Goal: Task Accomplishment & Management: Complete application form

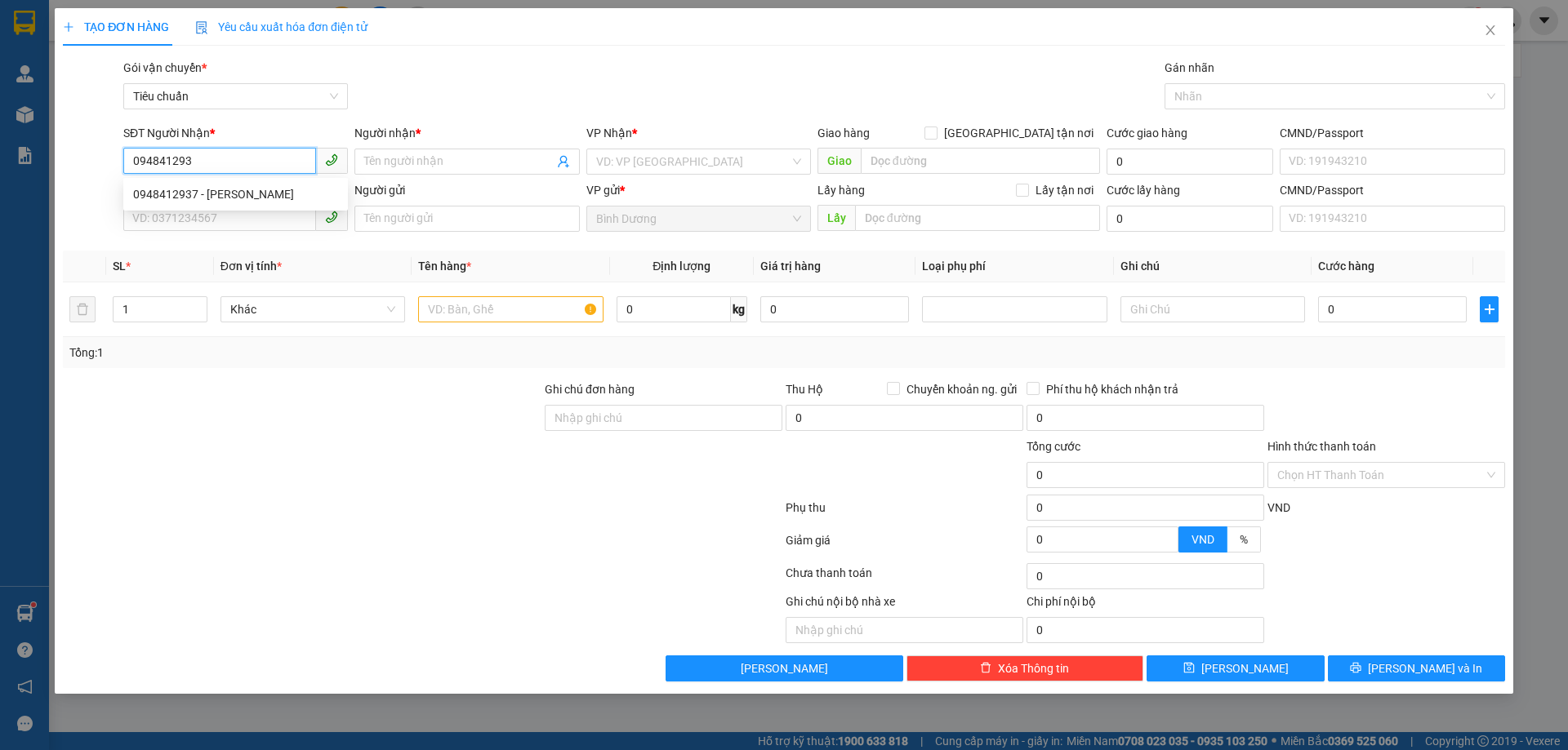
type input "0948412937"
click at [229, 189] on div "0948412937 - [PERSON_NAME]" at bounding box center [235, 194] width 205 height 18
type input "[PERSON_NAME]"
type input "0948412937"
type input "50.000"
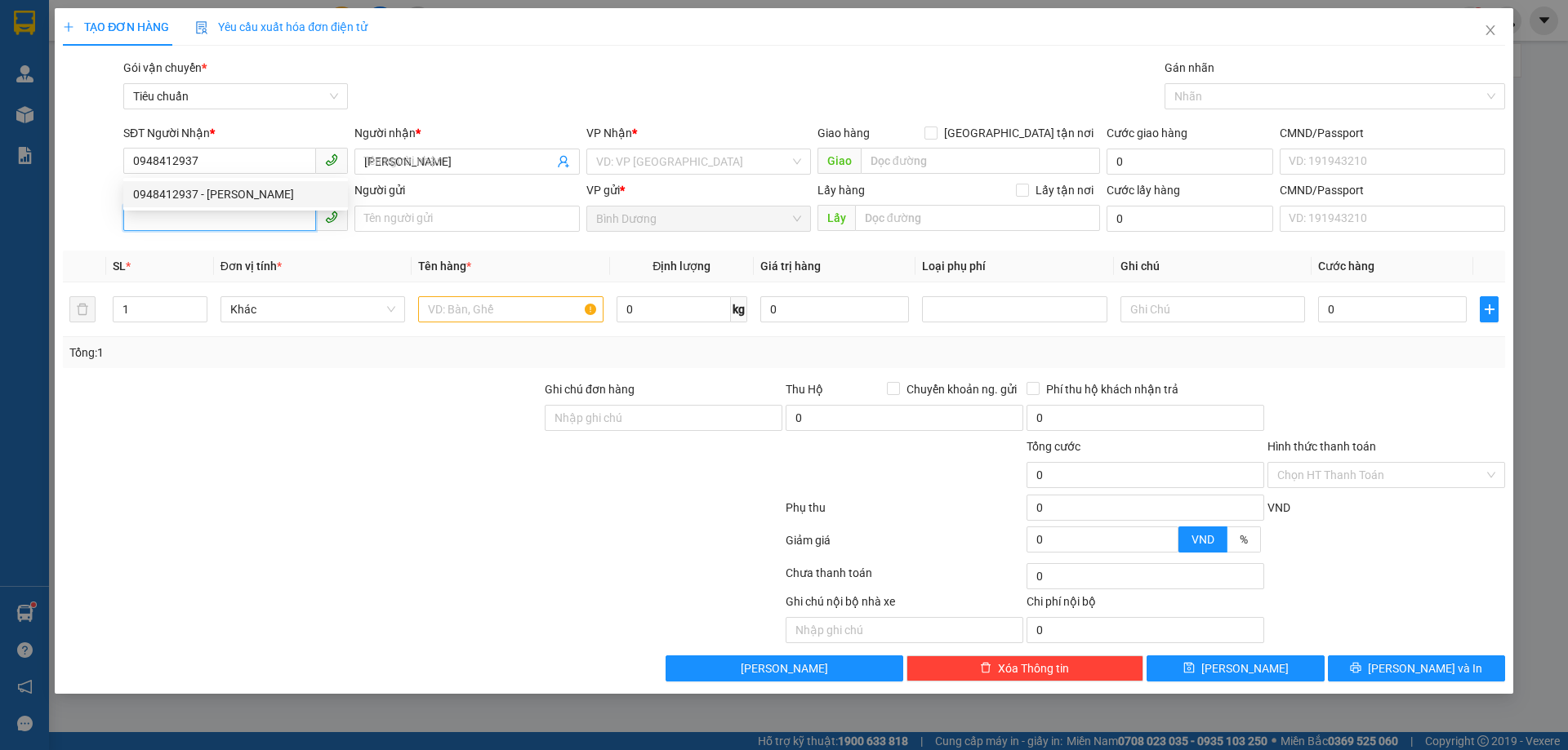
type input "50.000"
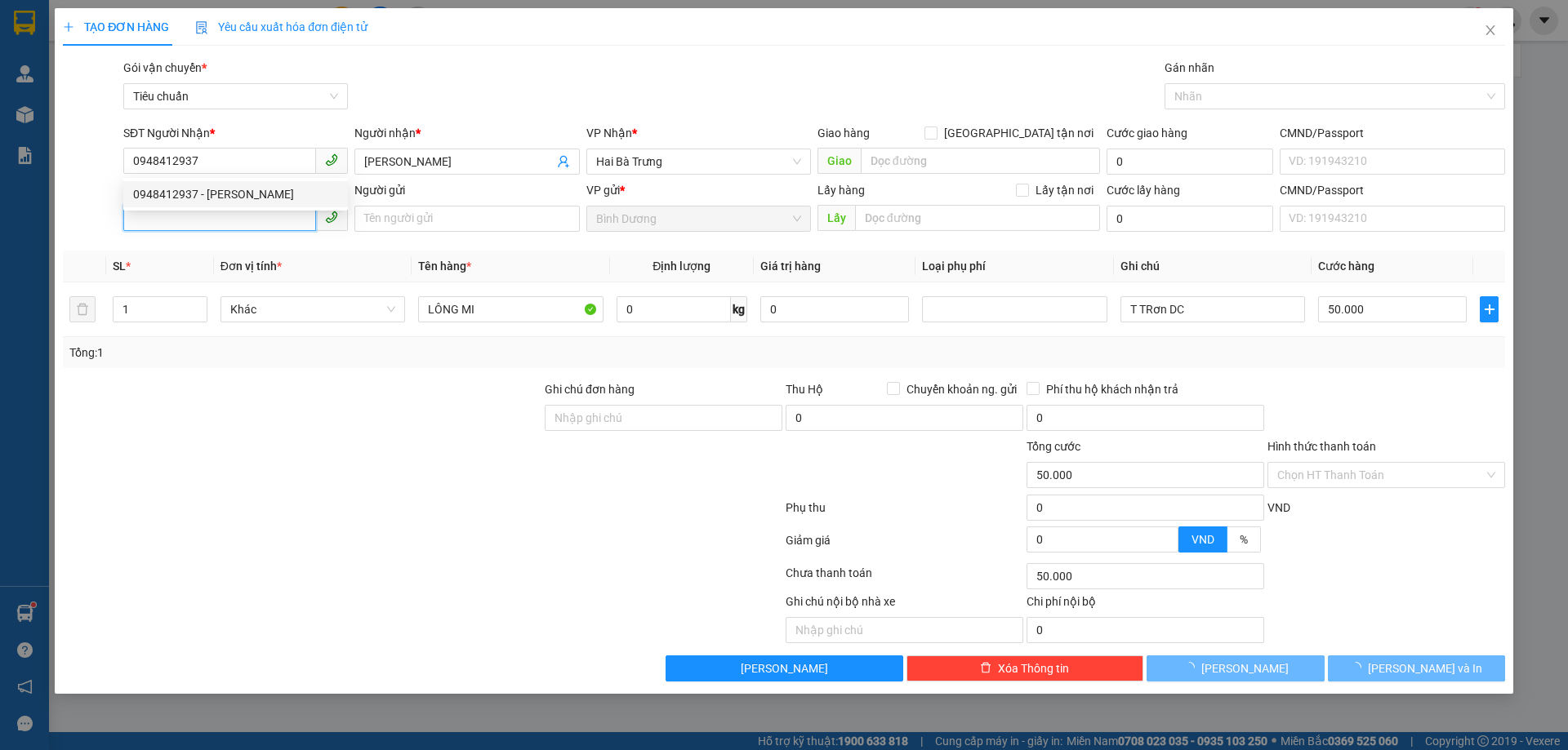
click at [237, 215] on input "SĐT Người Gửi" at bounding box center [219, 217] width 193 height 26
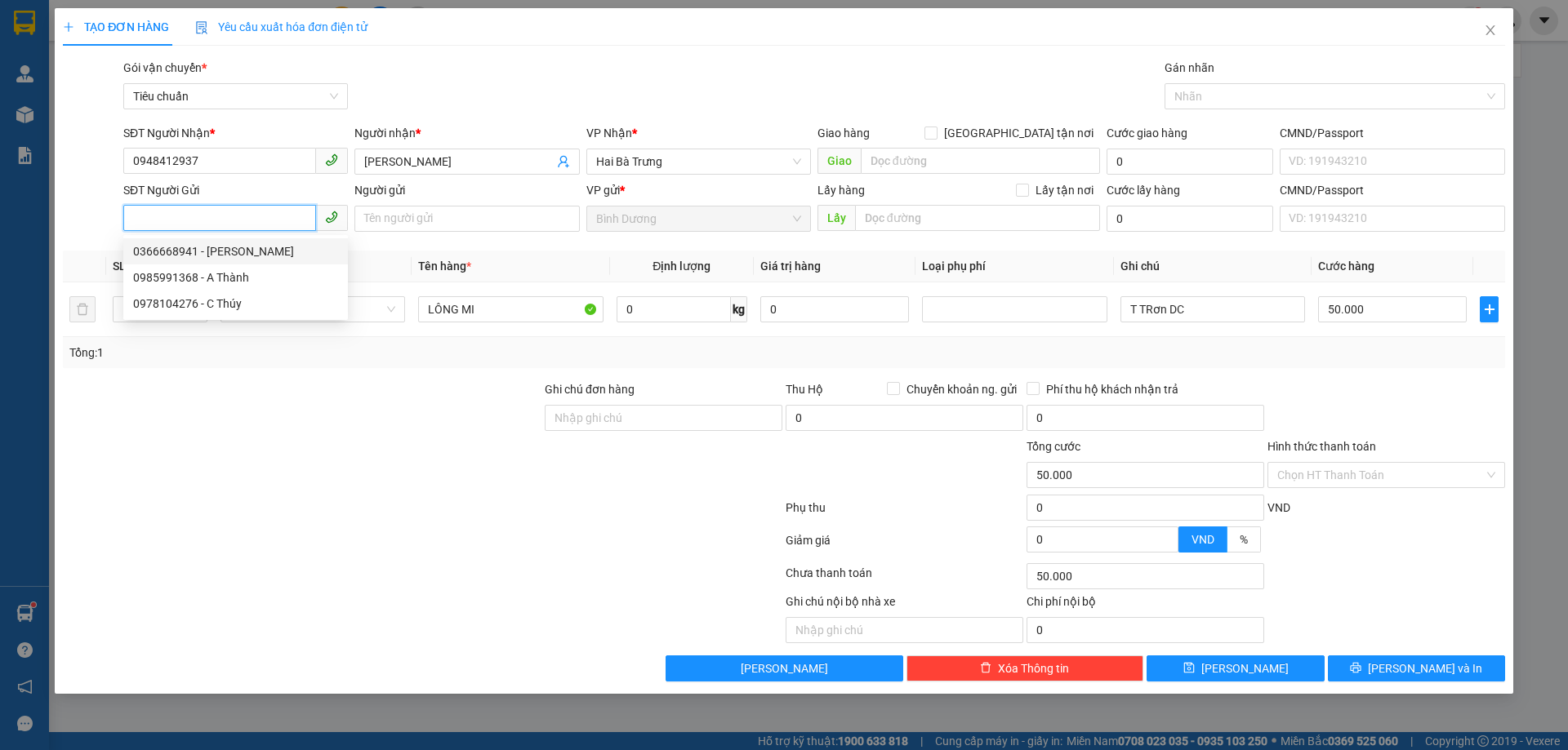
click at [259, 257] on div "0366668941 - [PERSON_NAME]" at bounding box center [235, 251] width 205 height 18
type input "0366668941"
type input "C Nhung"
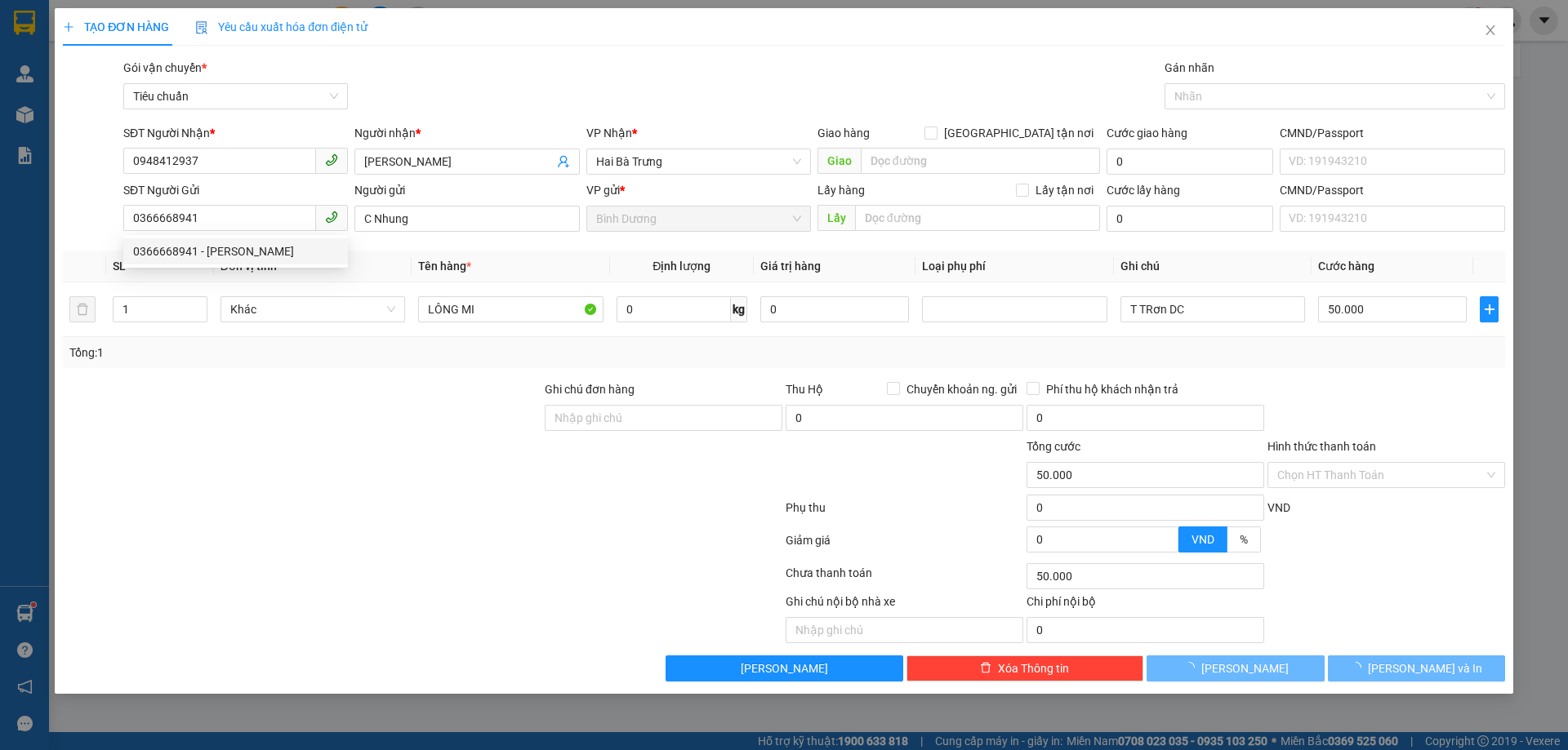
click at [378, 403] on div at bounding box center [302, 409] width 481 height 57
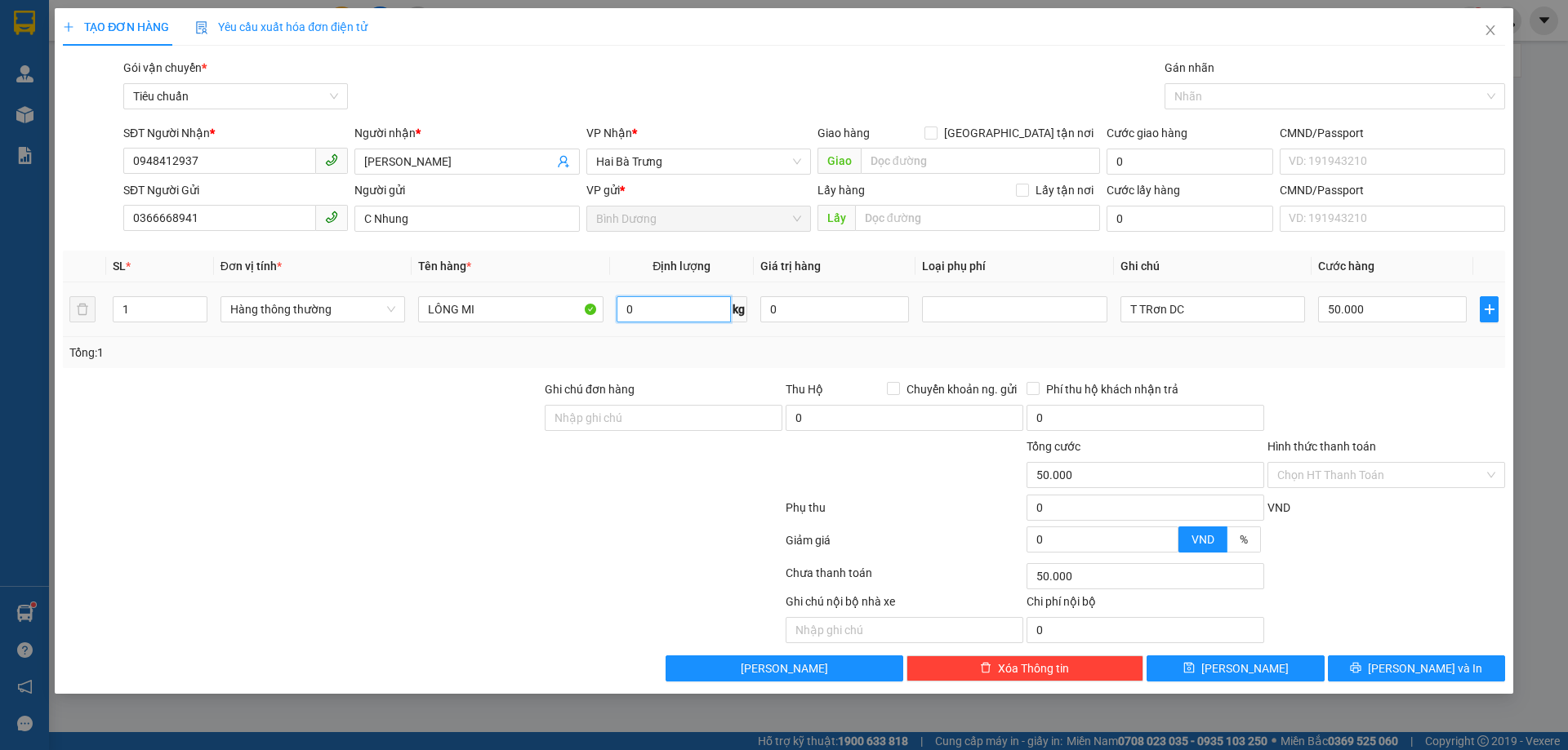
click at [690, 306] on input "0" at bounding box center [673, 309] width 114 height 26
type input "7"
click at [731, 344] on div "Tổng: 1" at bounding box center [784, 352] width 1429 height 18
type input "40.000"
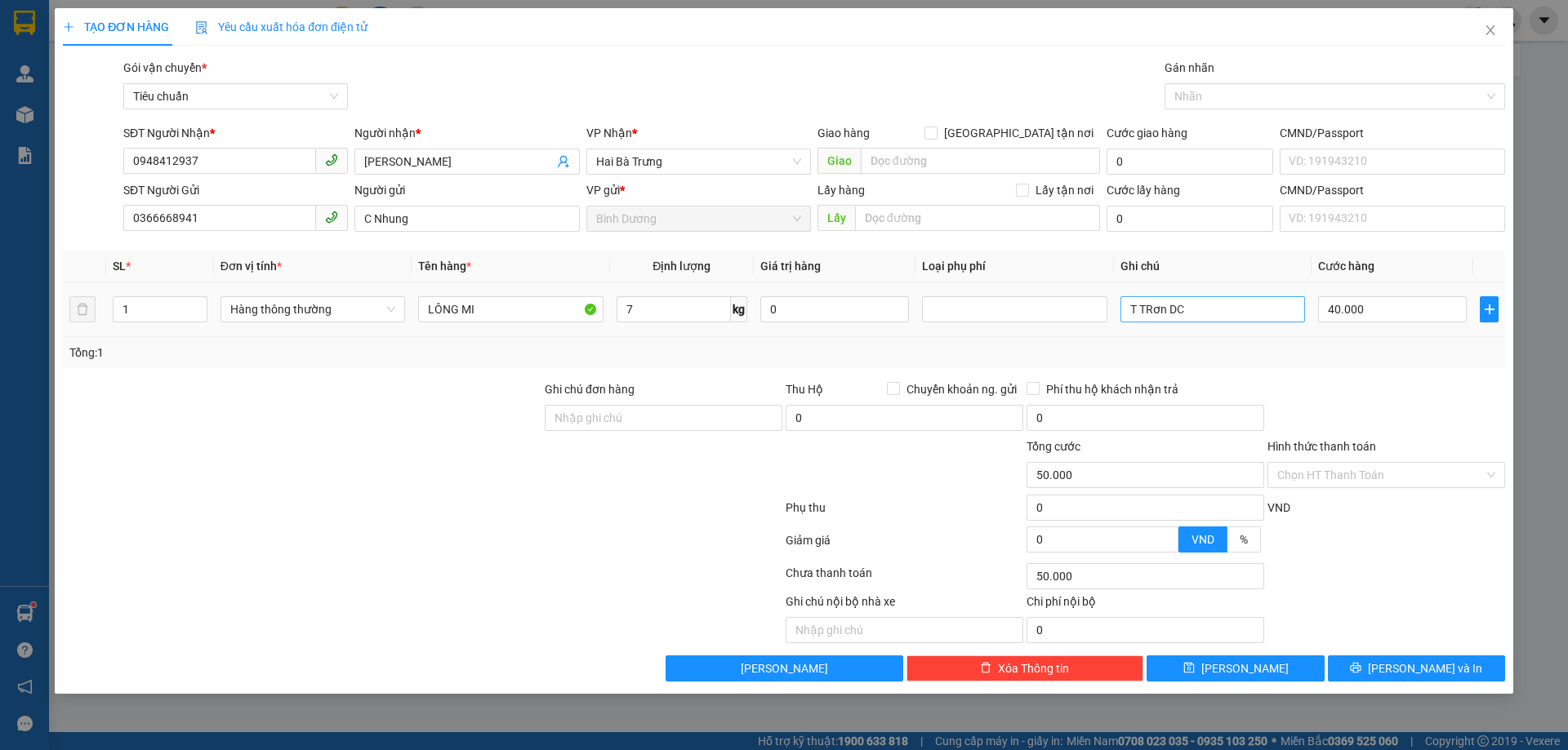
type input "40.000"
click at [1231, 308] on input "T TRơn DC" at bounding box center [1212, 309] width 184 height 26
type input "T TRơn"
click at [1349, 383] on div at bounding box center [1386, 409] width 241 height 57
click at [1348, 311] on input "40.000" at bounding box center [1392, 309] width 149 height 26
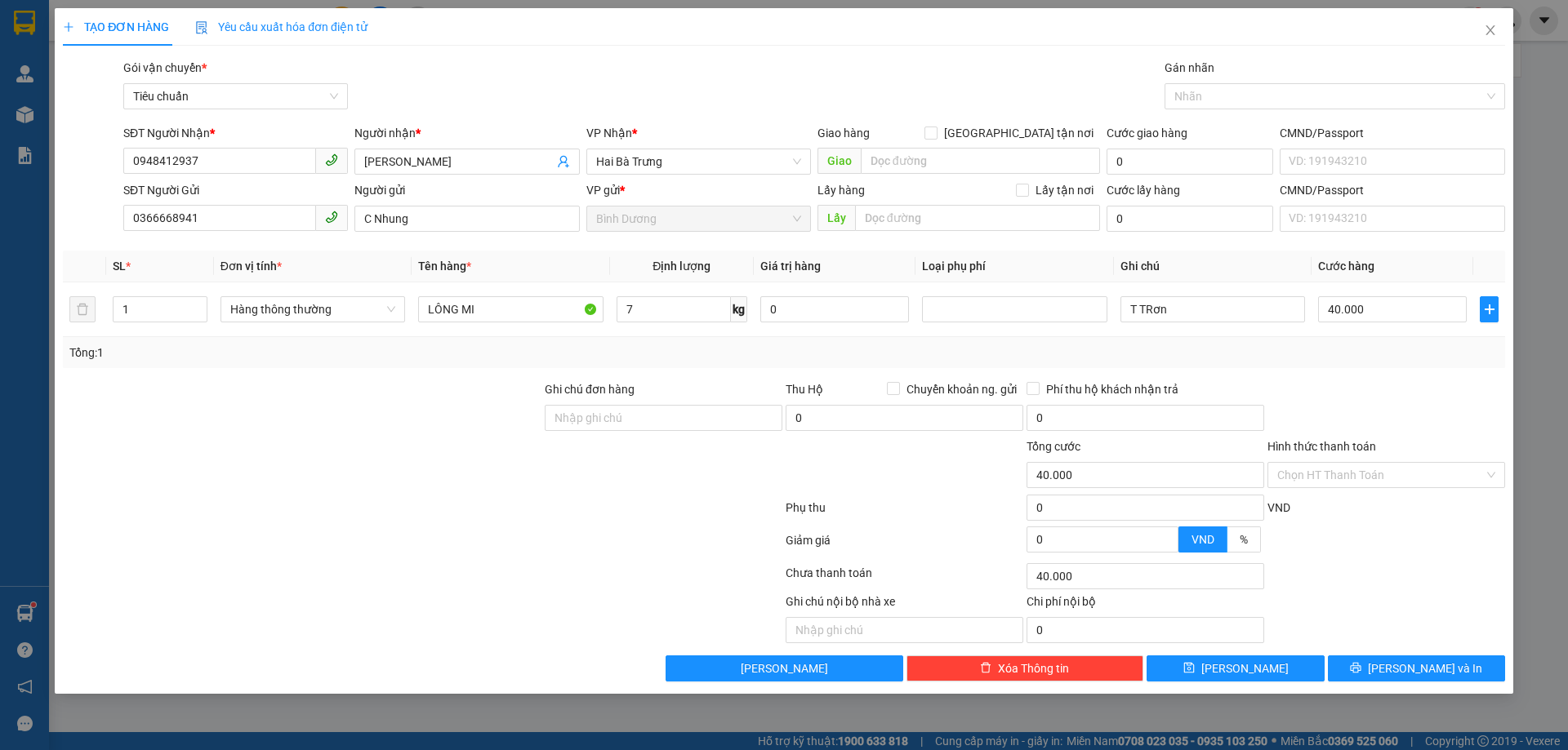
click at [1398, 391] on div at bounding box center [1386, 409] width 241 height 57
click at [1440, 668] on span "[PERSON_NAME] và In" at bounding box center [1425, 668] width 114 height 18
click at [993, 70] on div "Gói vận chuyển * Tiêu chuẩn Gán nhãn Nhãn" at bounding box center [814, 88] width 1388 height 57
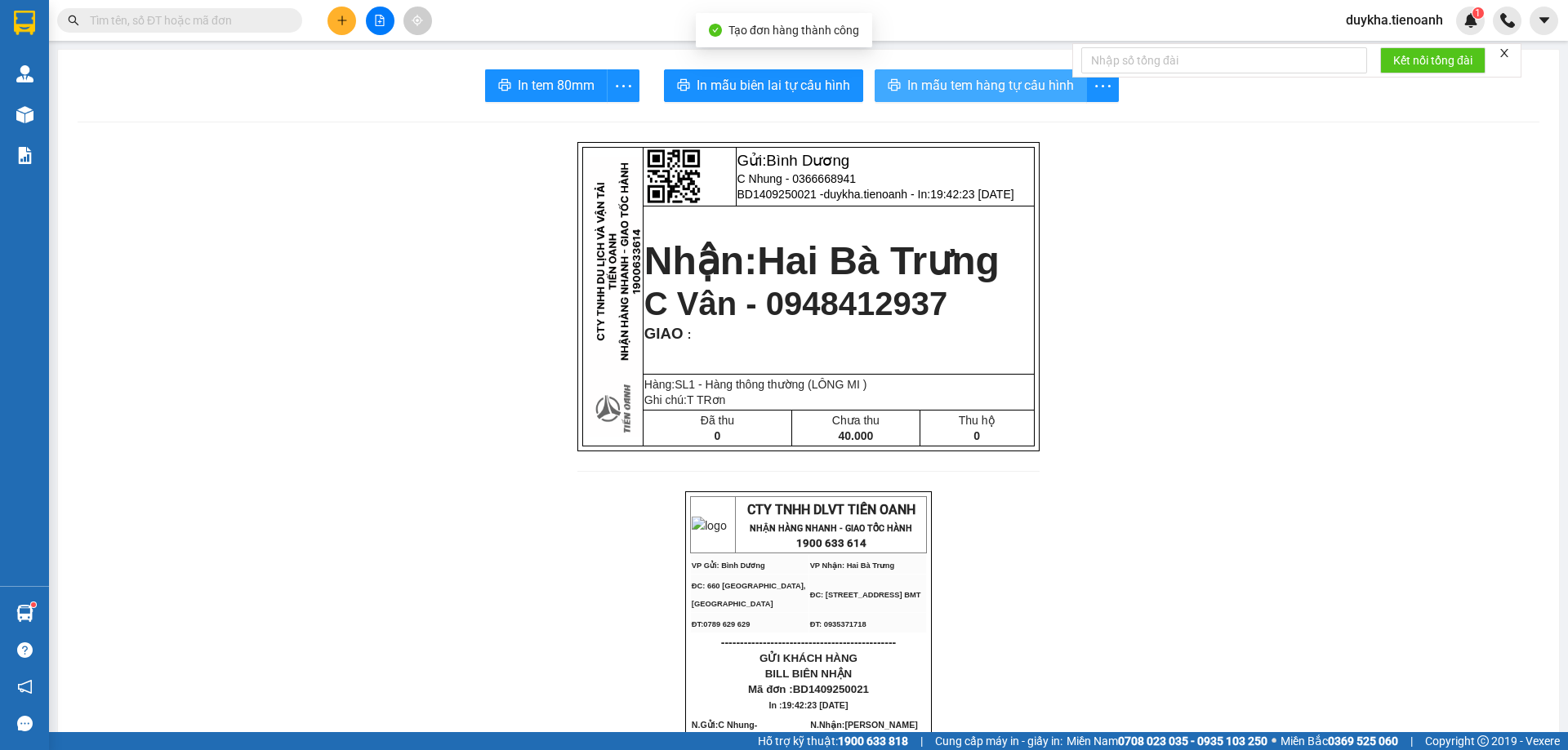
click at [1012, 95] on span "In mẫu tem hàng tự cấu hình" at bounding box center [991, 85] width 167 height 20
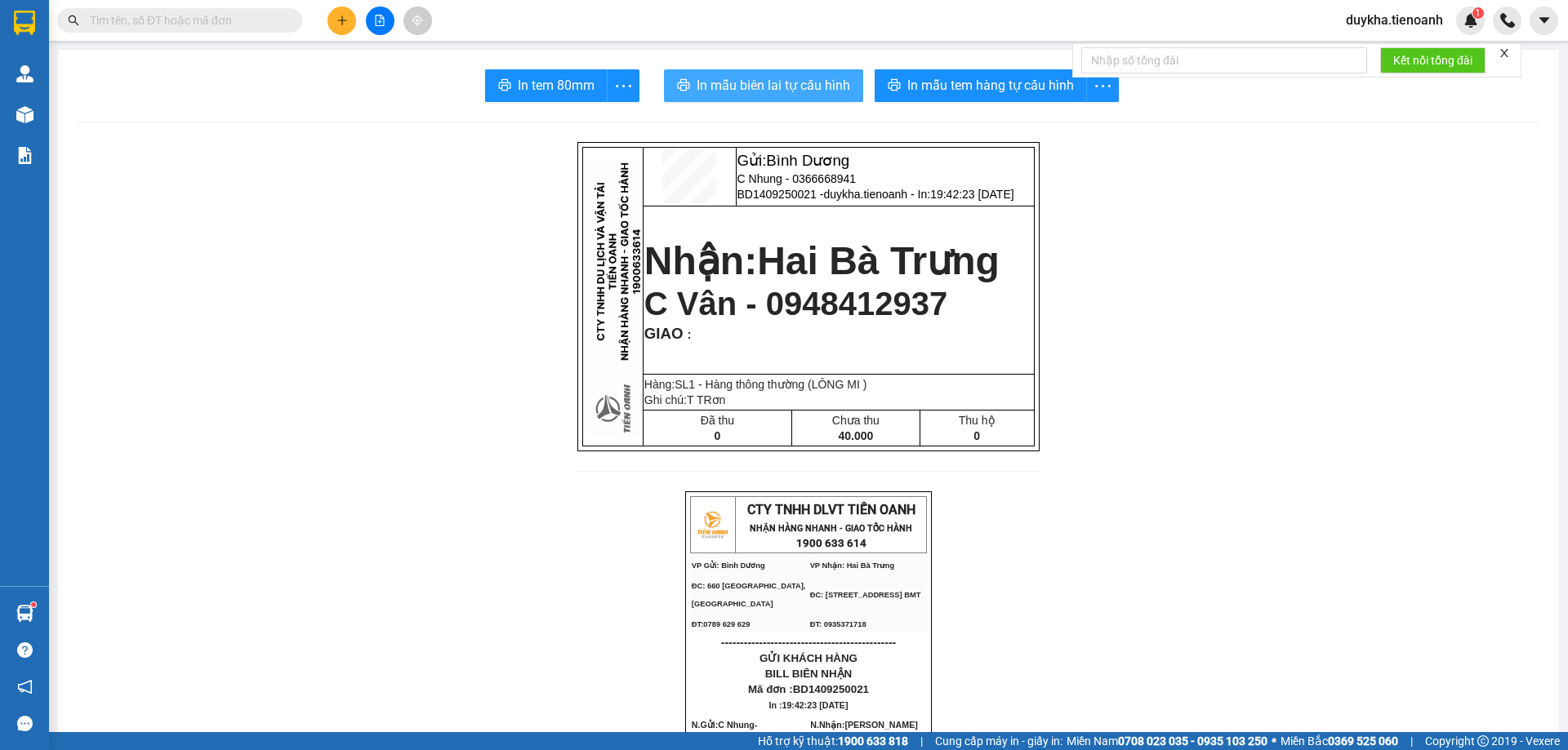
click at [731, 85] on span "In mẫu biên lai tự cấu hình" at bounding box center [773, 85] width 153 height 20
click at [265, 14] on input "text" at bounding box center [186, 20] width 193 height 18
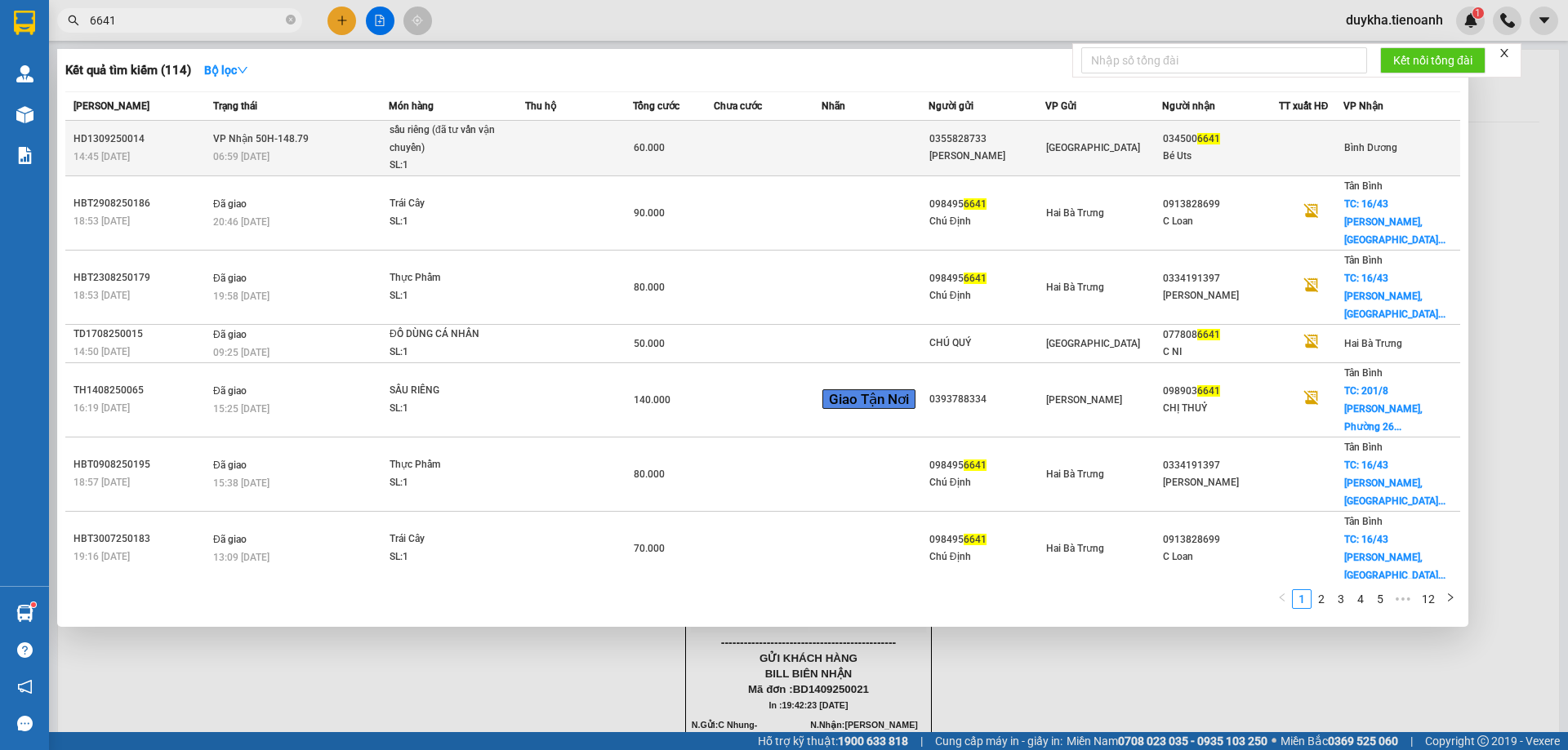
type input "6641"
click at [761, 125] on td at bounding box center [768, 149] width 108 height 56
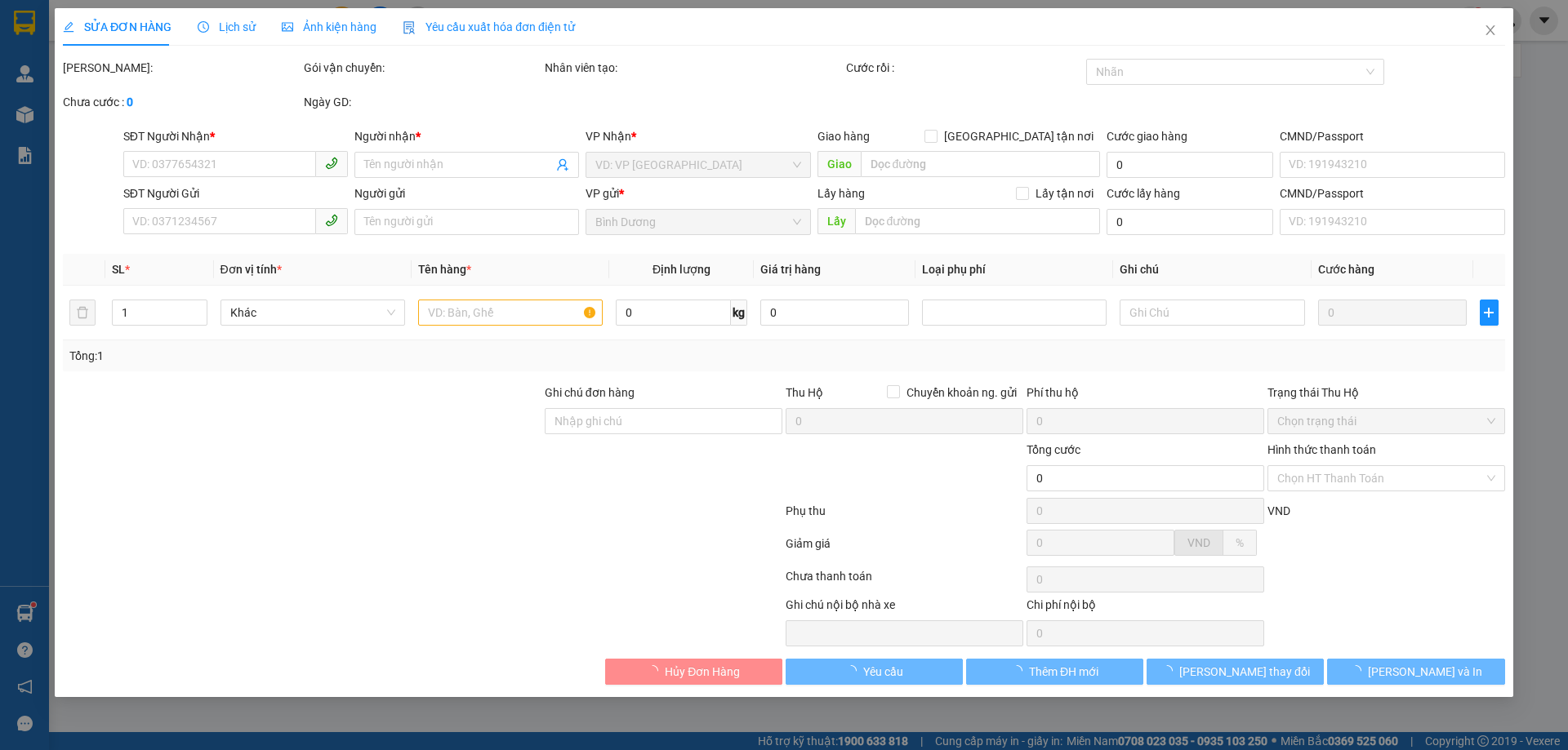
type input "0345006641"
type input "Bé Uts"
type input "0355828733"
type input "[PERSON_NAME]"
type input "241645521"
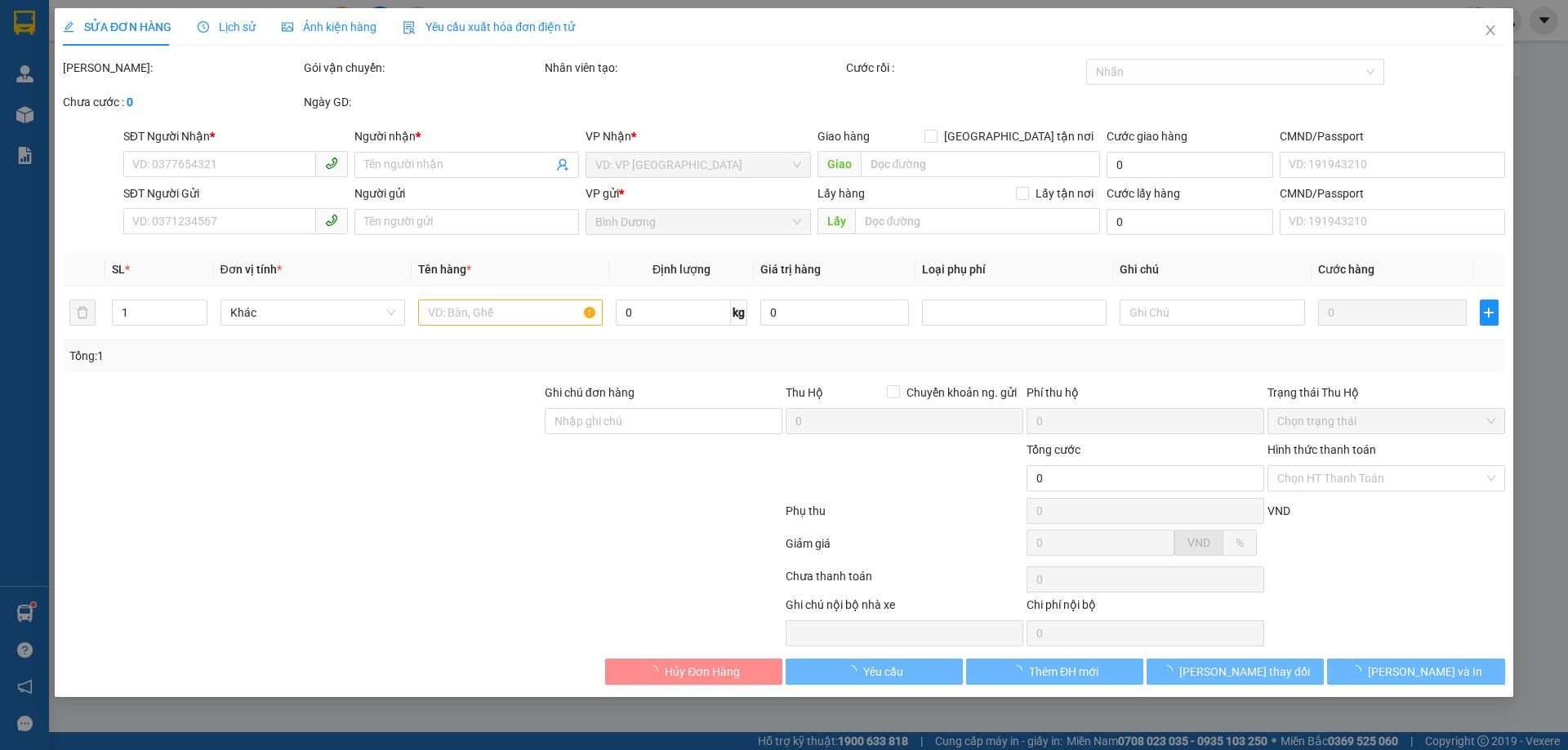
type input "60.000"
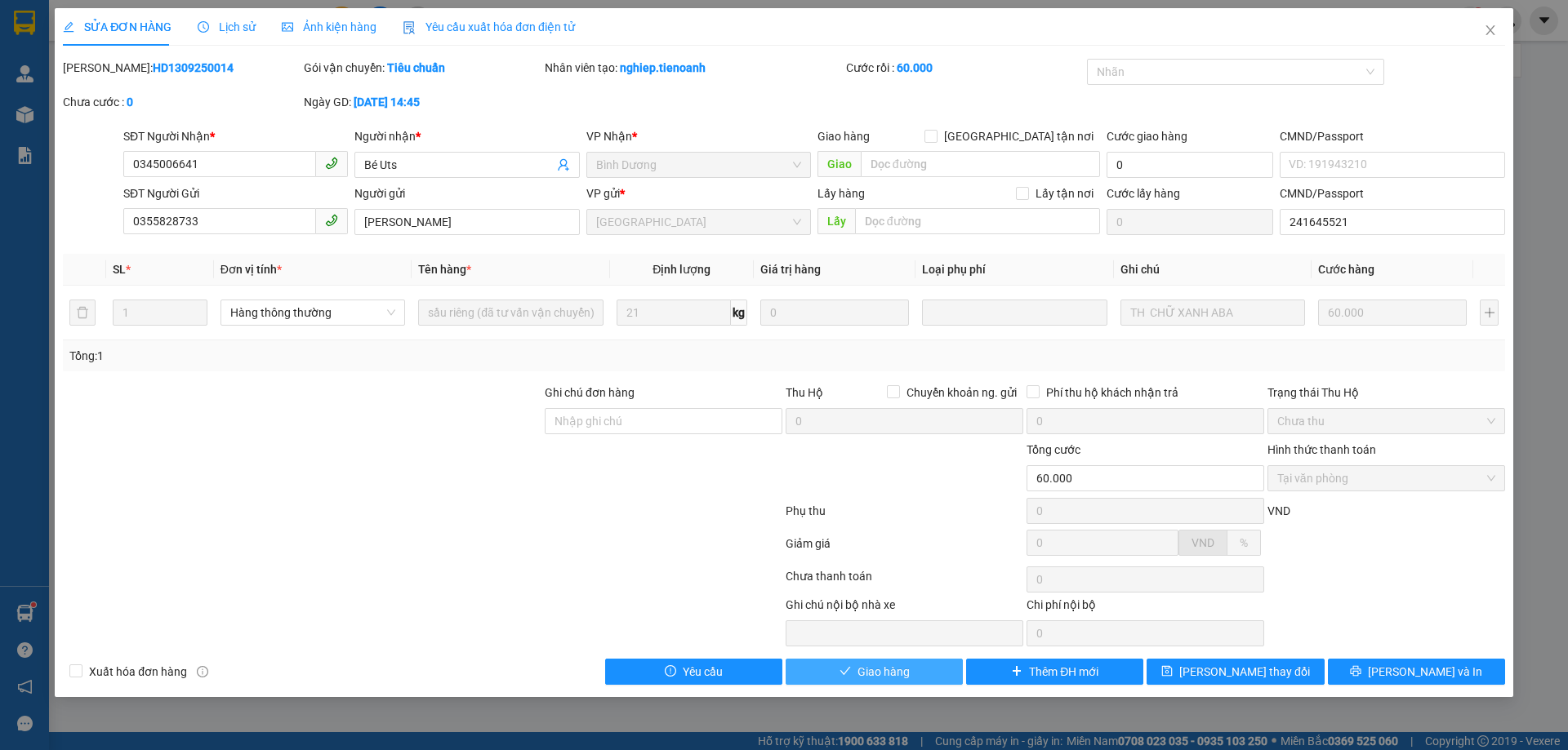
click at [937, 671] on button "Giao hàng" at bounding box center [874, 672] width 178 height 26
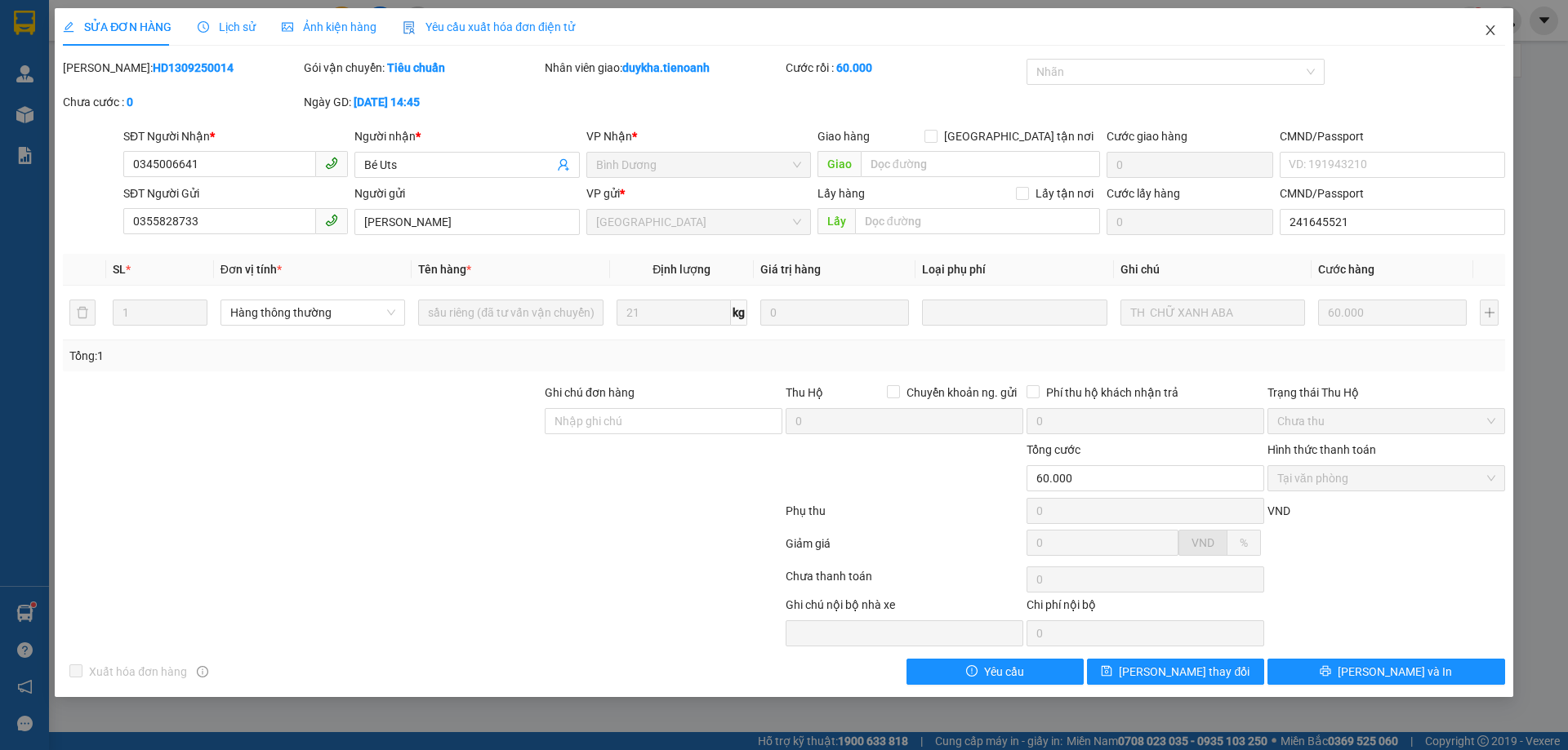
click at [1485, 37] on icon "close" at bounding box center [1491, 30] width 13 height 13
